Goal: Information Seeking & Learning: Learn about a topic

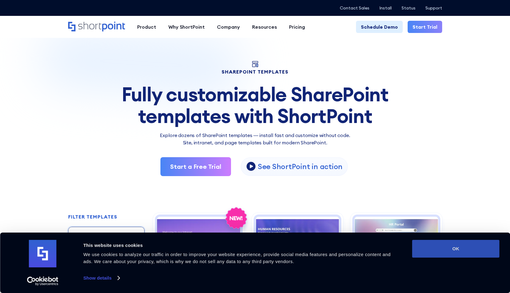
click at [443, 247] on button "OK" at bounding box center [455, 249] width 87 height 18
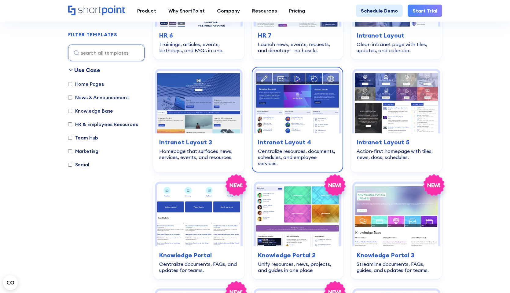
scroll to position [474, 0]
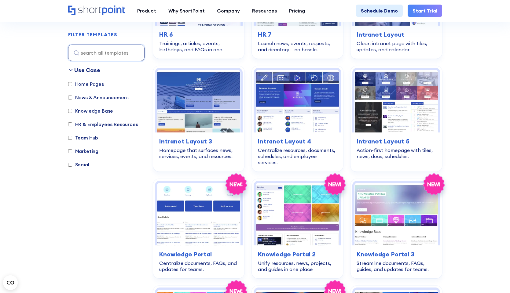
click at [68, 111] on input "Knowledge Base" at bounding box center [70, 111] width 4 height 4
checkbox input "true"
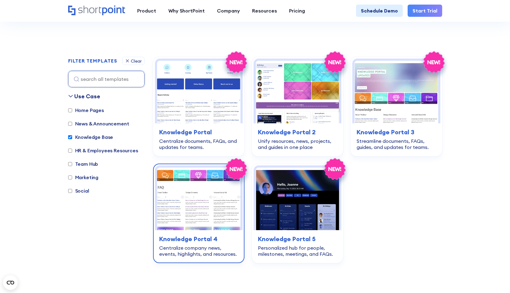
scroll to position [150, 0]
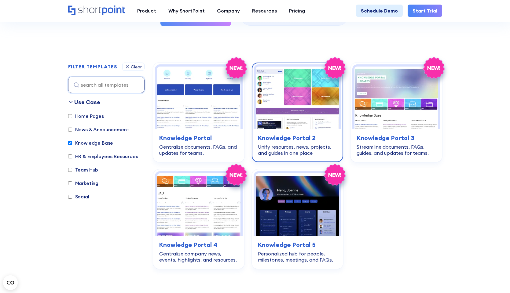
click at [286, 106] on img at bounding box center [297, 98] width 83 height 63
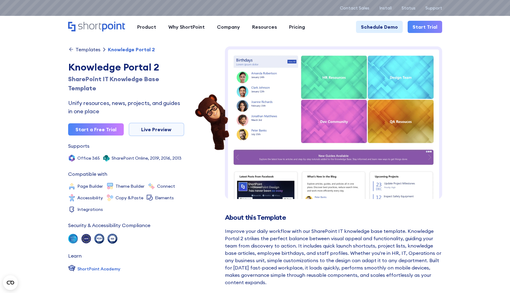
click at [253, 164] on img at bounding box center [333, 182] width 217 height 272
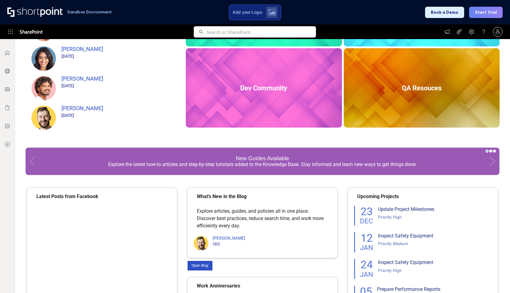
scroll to position [140, 0]
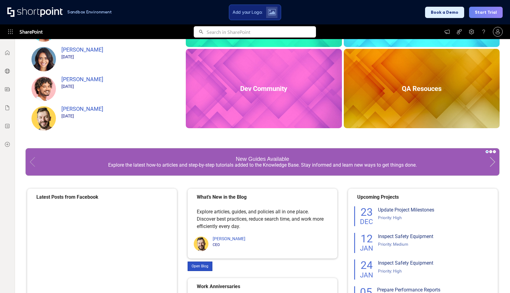
click at [492, 158] on link at bounding box center [492, 161] width 13 height 27
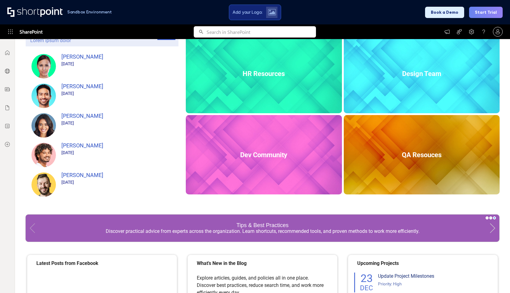
scroll to position [0, 0]
